Goal: Navigation & Orientation: Find specific page/section

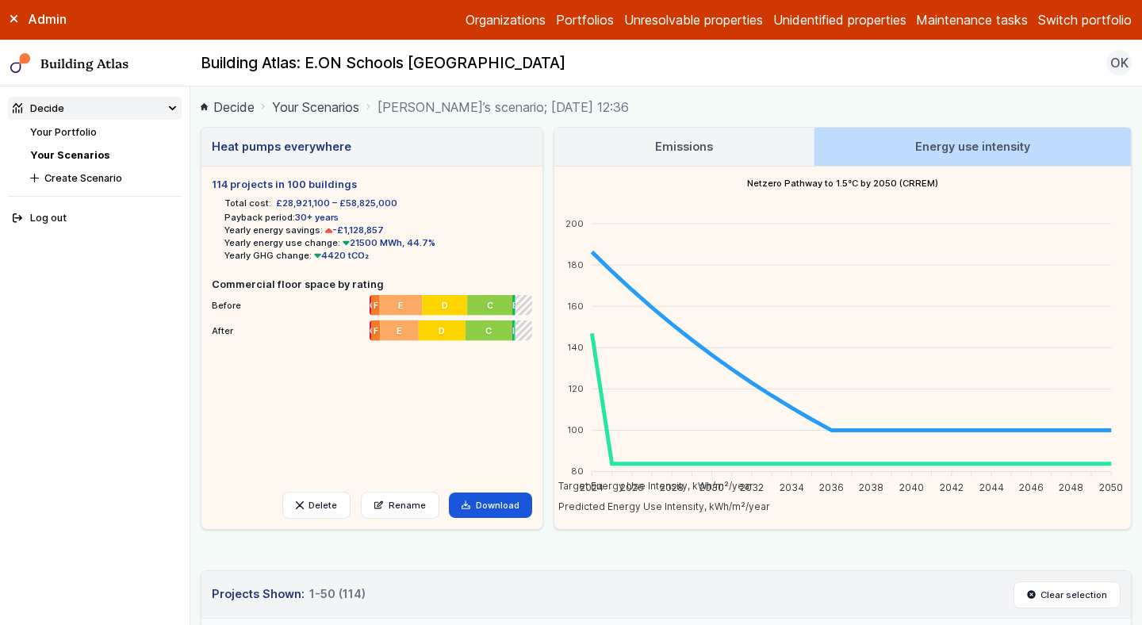
click at [83, 154] on link "Your Scenarios" at bounding box center [69, 155] width 79 height 12
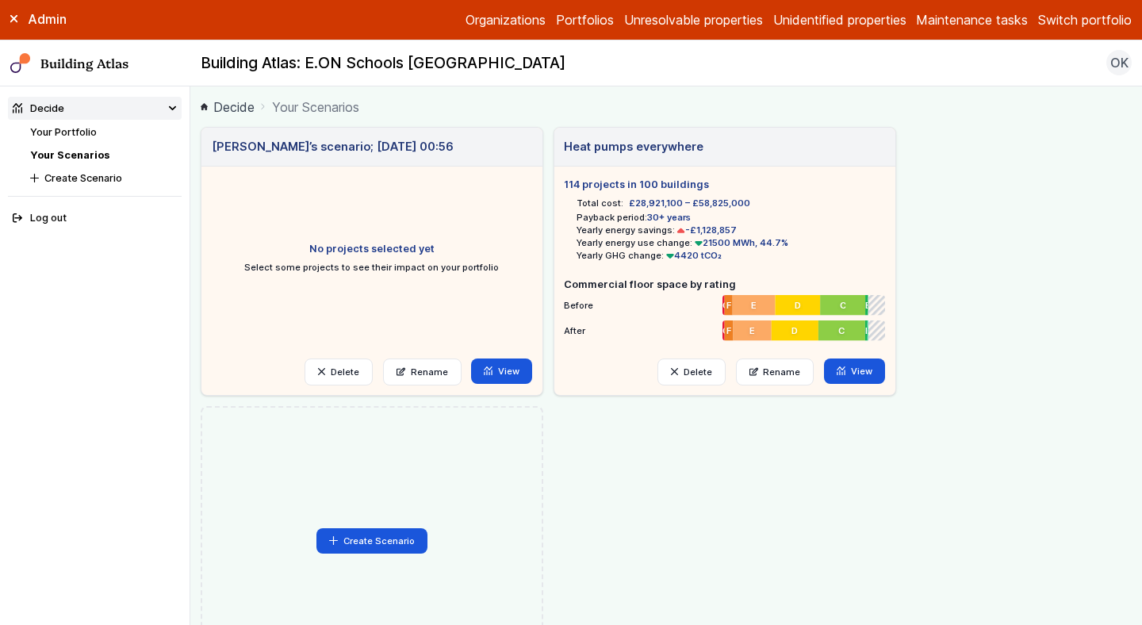
click at [1081, 25] on button "Switch portfolio" at bounding box center [1085, 19] width 94 height 19
click at [0, 0] on button "[PERSON_NAME]-Waypoint" at bounding box center [0, 0] width 0 height 0
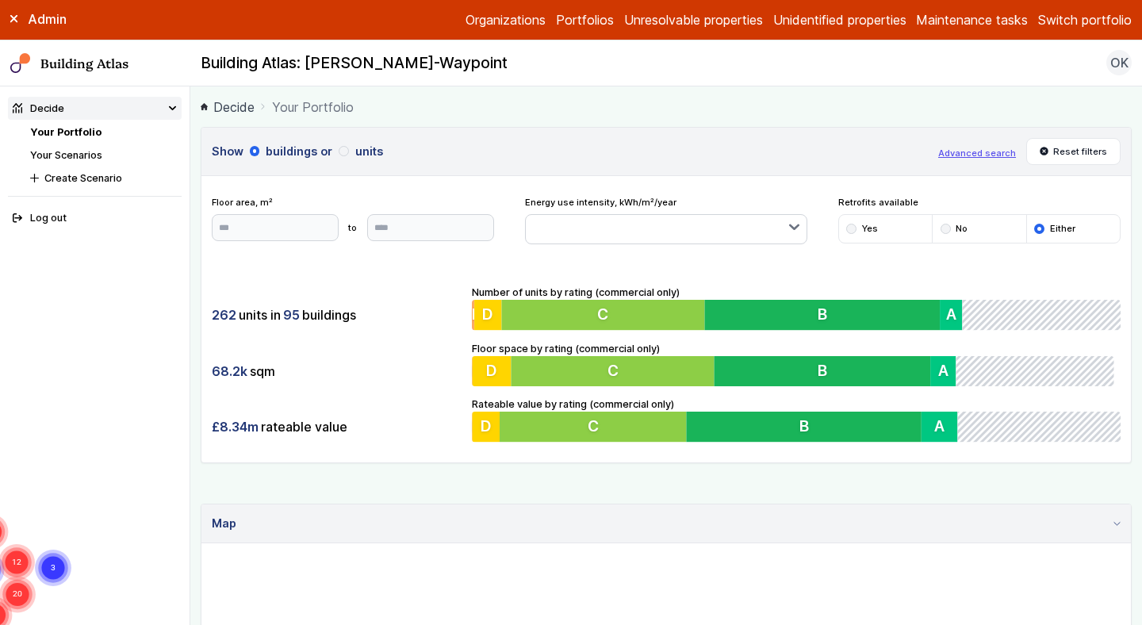
click at [73, 160] on link "Your Scenarios" at bounding box center [66, 155] width 72 height 12
